Goal: Answer question/provide support

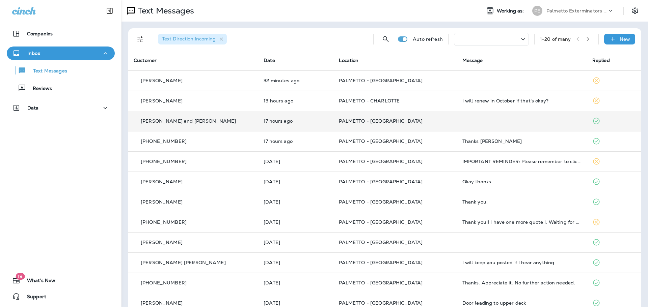
click at [217, 120] on div "[PERSON_NAME] and [PERSON_NAME]" at bounding box center [193, 121] width 119 height 7
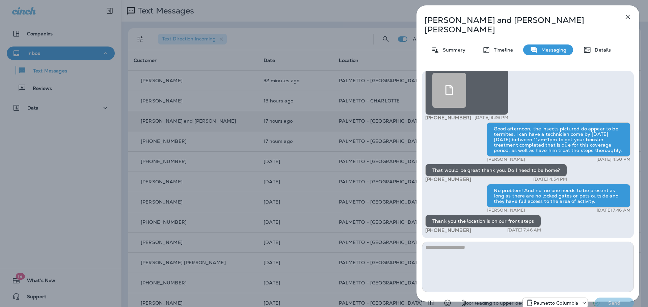
click at [483, 228] on div "+1 (843) 494-2837 [DATE] 7:46 AM" at bounding box center [483, 231] width 116 height 6
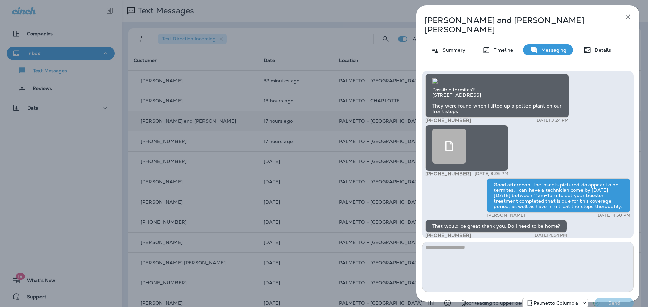
scroll to position [-270, 0]
click at [438, 84] on img at bounding box center [434, 80] width 5 height 5
click at [450, 151] on icon at bounding box center [449, 146] width 10 height 10
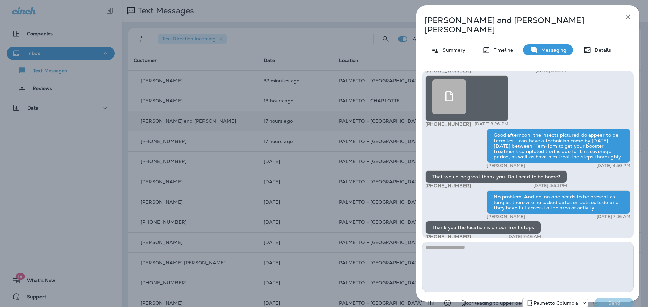
scroll to position [0, 0]
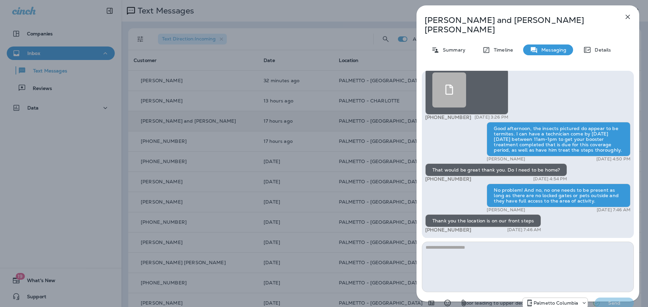
click at [627, 15] on icon "button" at bounding box center [628, 17] width 8 height 8
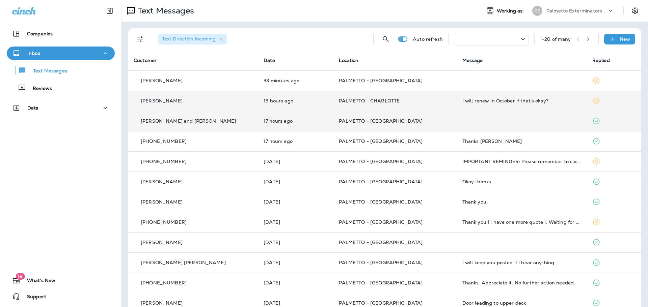
click at [241, 103] on div "[PERSON_NAME]" at bounding box center [193, 101] width 119 height 7
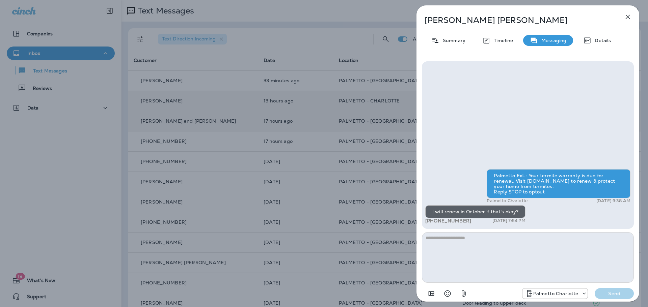
click at [627, 17] on icon "button" at bounding box center [628, 17] width 4 height 4
